Goal: Use online tool/utility

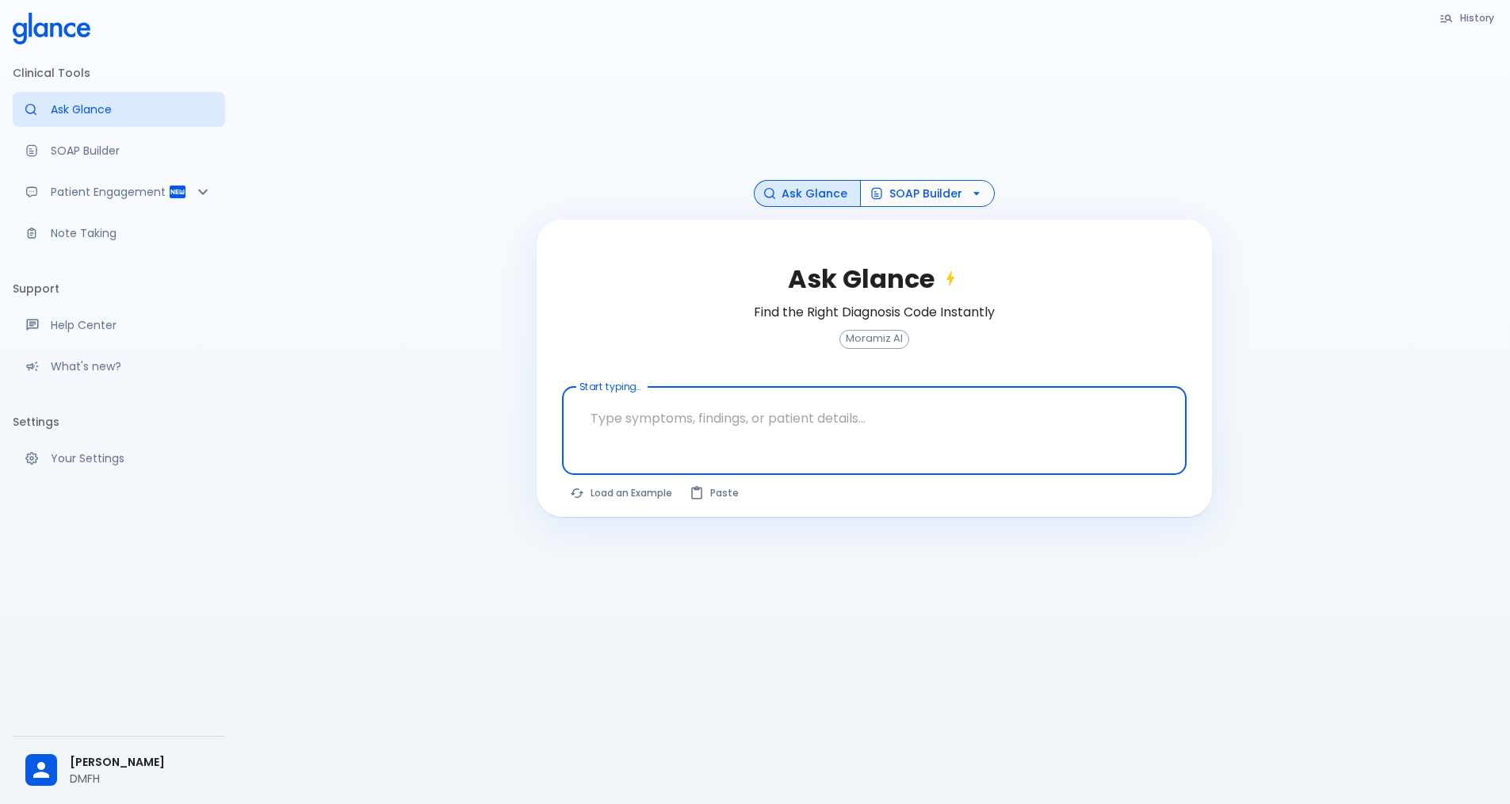
click at [923, 193] on button "SOAP Builder" at bounding box center [927, 194] width 135 height 28
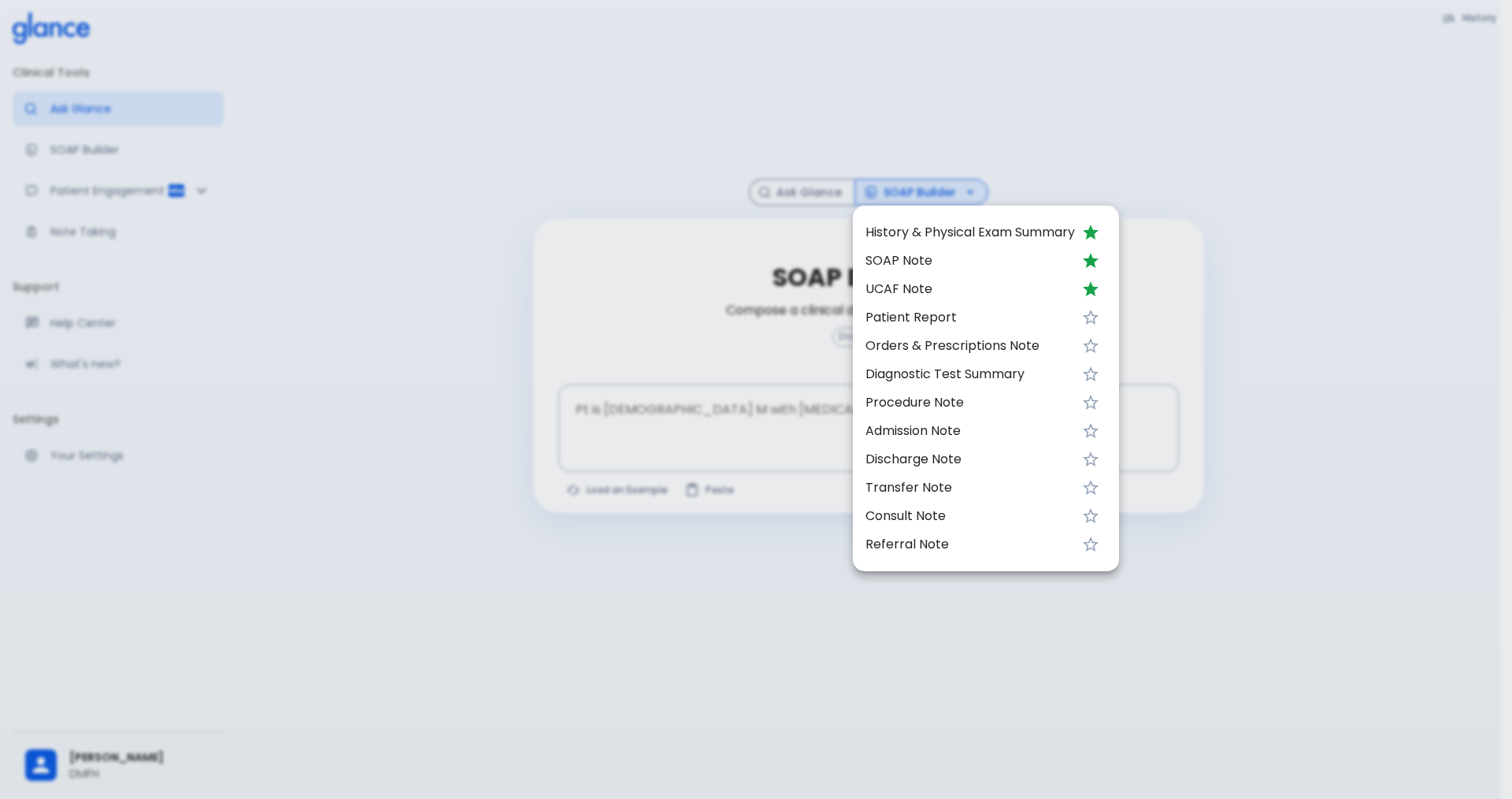
click at [922, 294] on span "UCAF Note" at bounding box center [970, 288] width 210 height 19
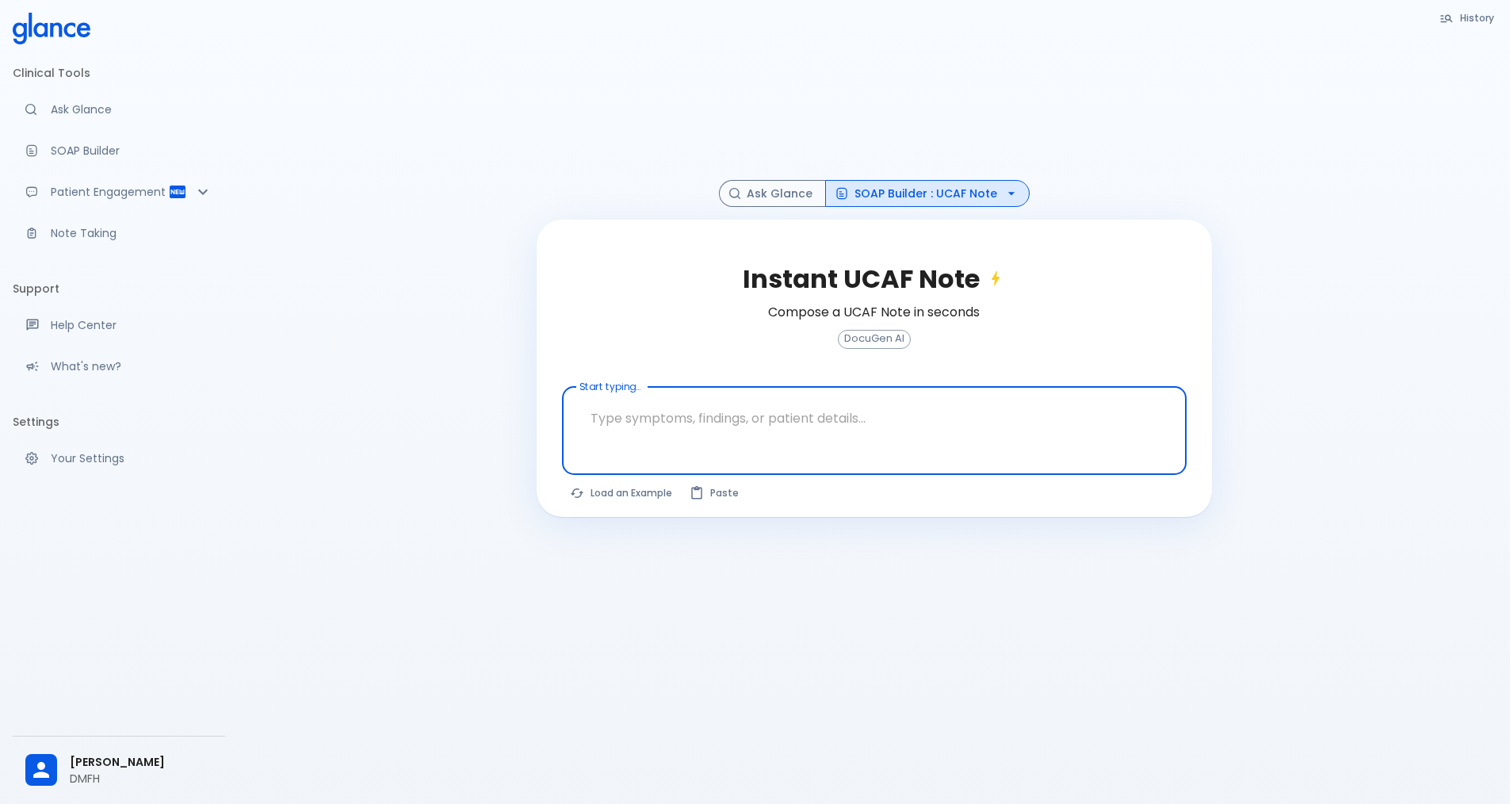
click at [641, 409] on textarea "Start typing..." at bounding box center [874, 418] width 602 height 50
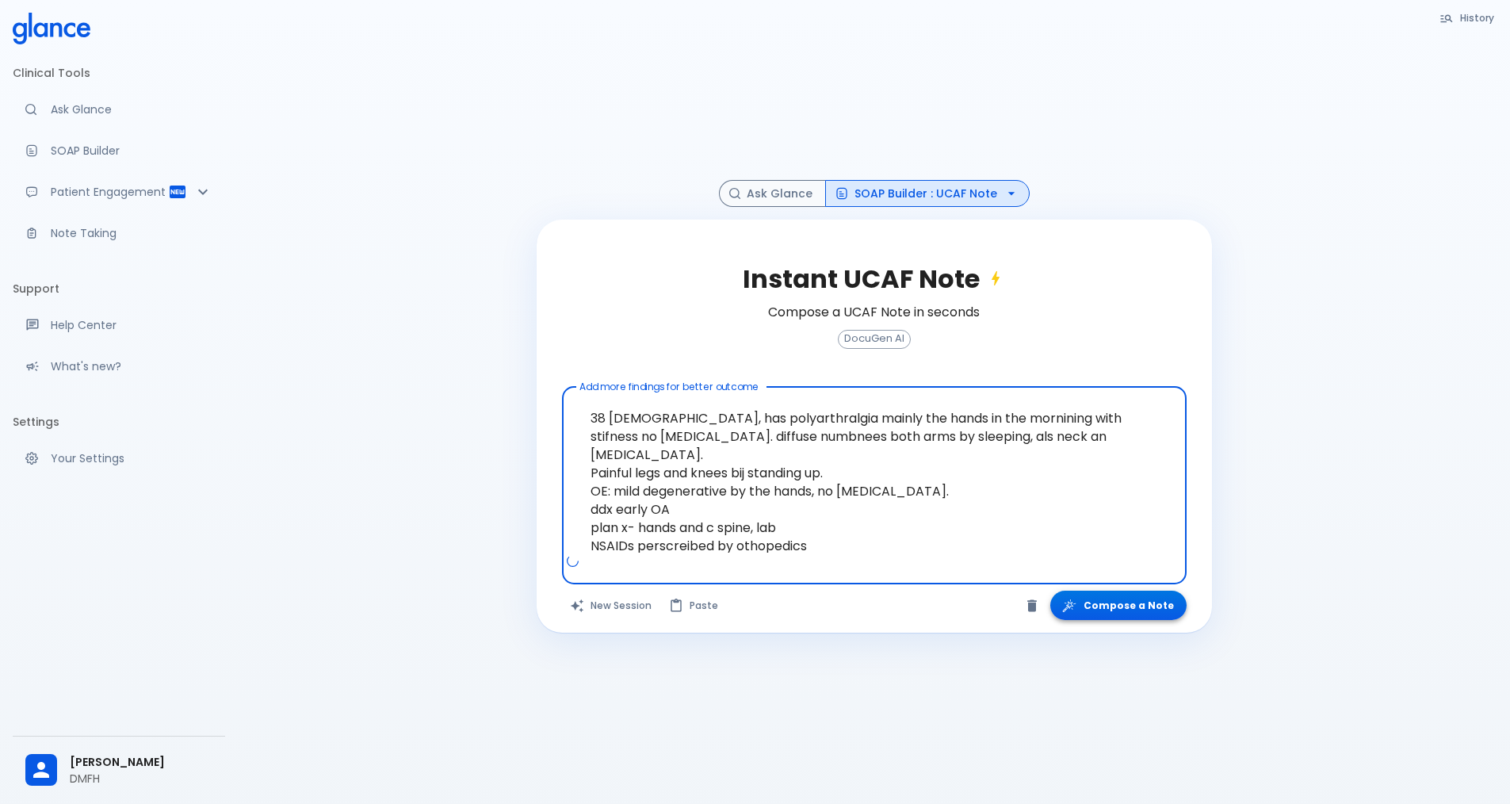
type textarea "38 [DEMOGRAPHIC_DATA], has polyarthralgia mainly the hands in the mornining wit…"
click at [1128, 610] on button "Compose a Note" at bounding box center [1118, 604] width 136 height 29
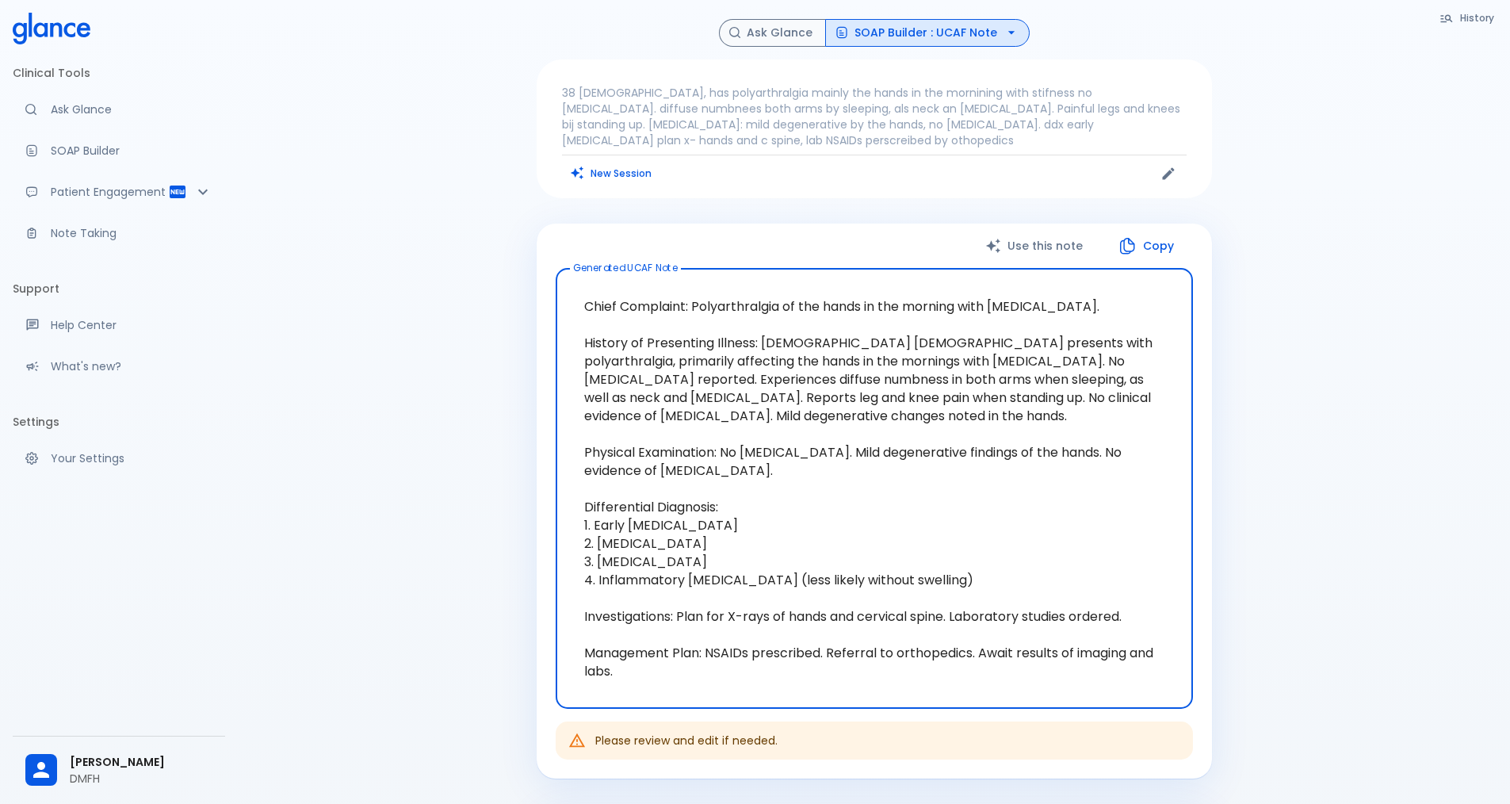
drag, startPoint x: 640, startPoint y: 377, endPoint x: 582, endPoint y: 307, distance: 91.1
click at [582, 307] on textarea "Chief Complaint: Polyarthralgia of the hands in the morning with [MEDICAL_DATA]…" at bounding box center [874, 488] width 615 height 414
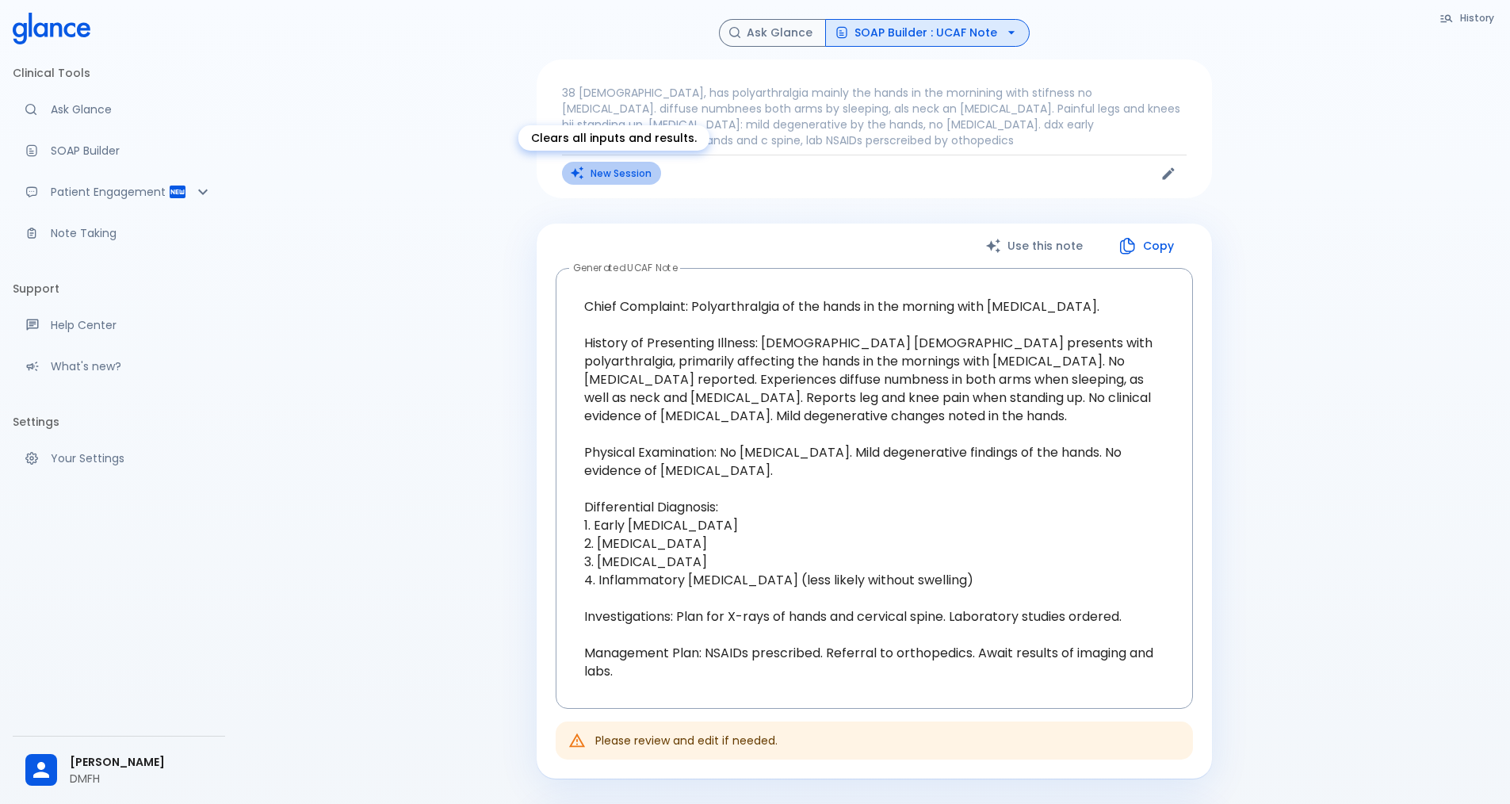
click at [601, 180] on button "New Session" at bounding box center [611, 173] width 99 height 23
